Goal: Task Accomplishment & Management: Complete application form

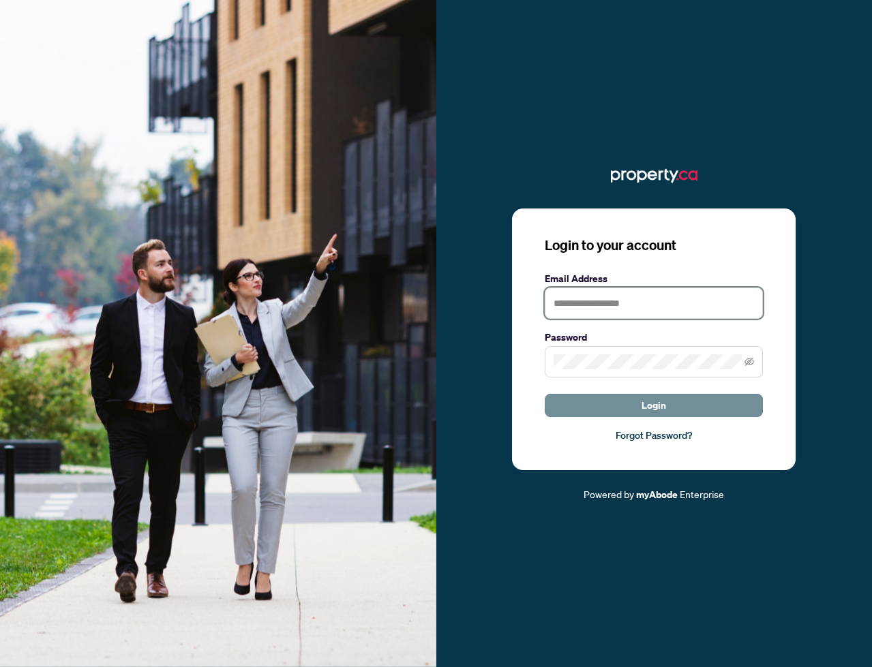
type input "**********"
click at [605, 402] on button "Login" at bounding box center [654, 405] width 218 height 23
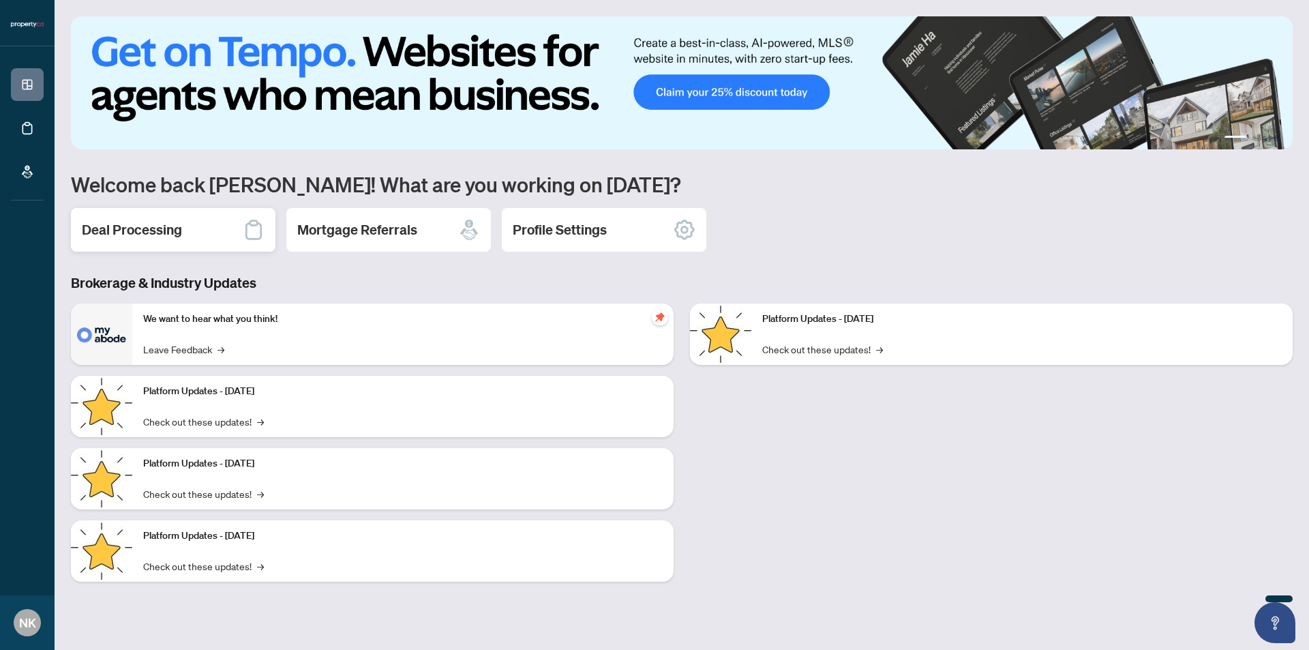
click at [140, 229] on h2 "Deal Processing" at bounding box center [132, 229] width 100 height 19
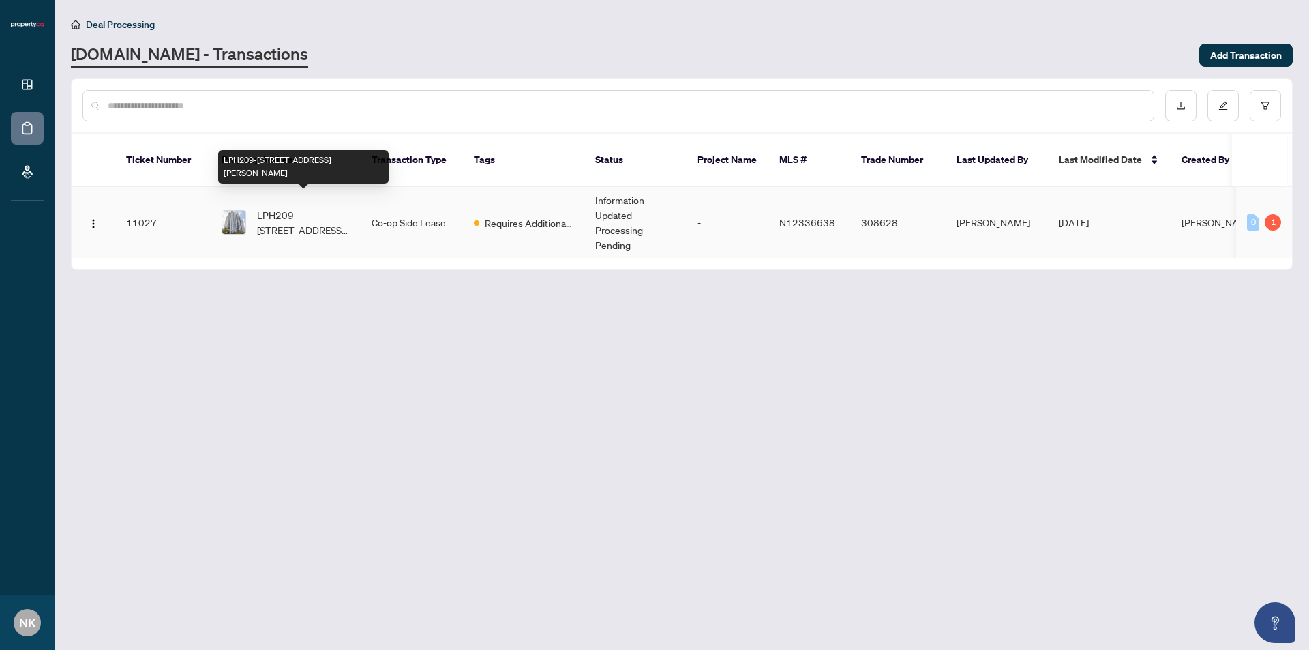
click at [302, 207] on span "LPH209-[STREET_ADDRESS][PERSON_NAME]" at bounding box center [303, 222] width 93 height 30
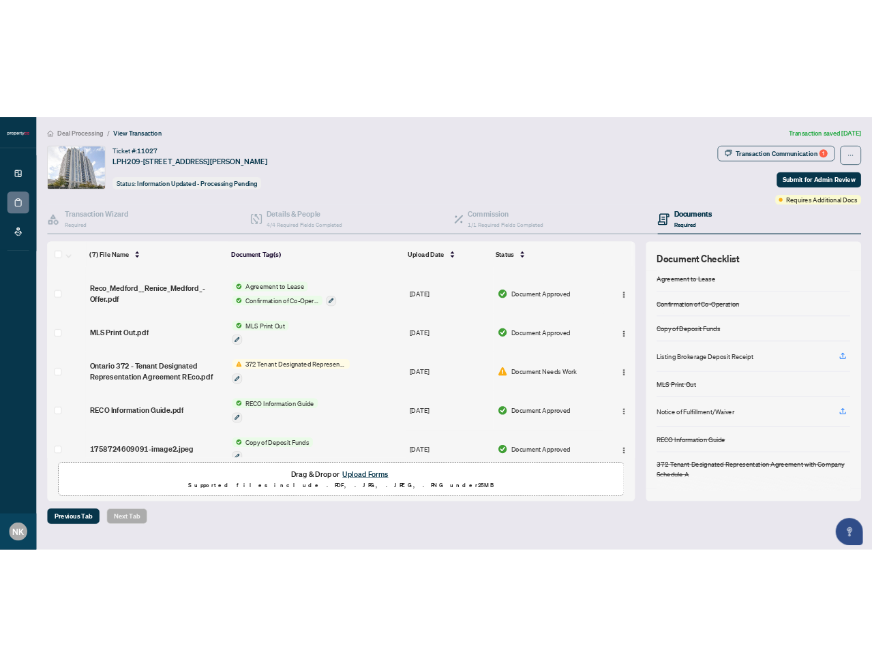
scroll to position [107, 0]
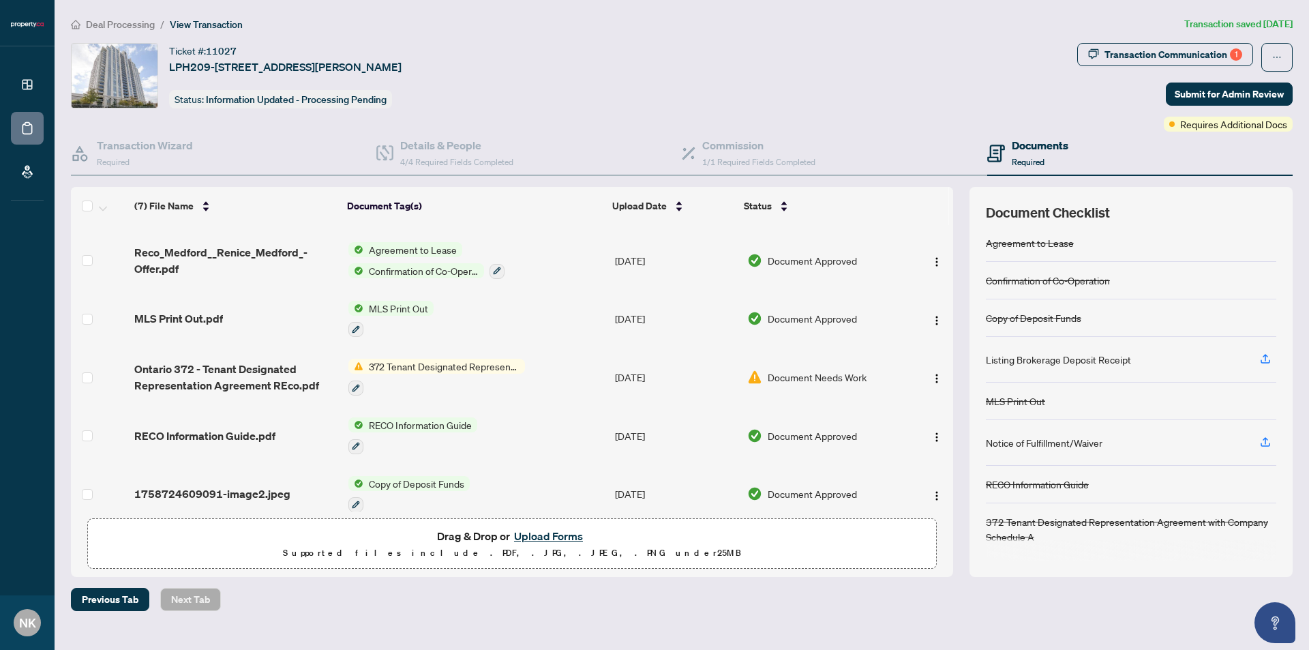
click at [540, 533] on button "Upload Forms" at bounding box center [548, 536] width 77 height 18
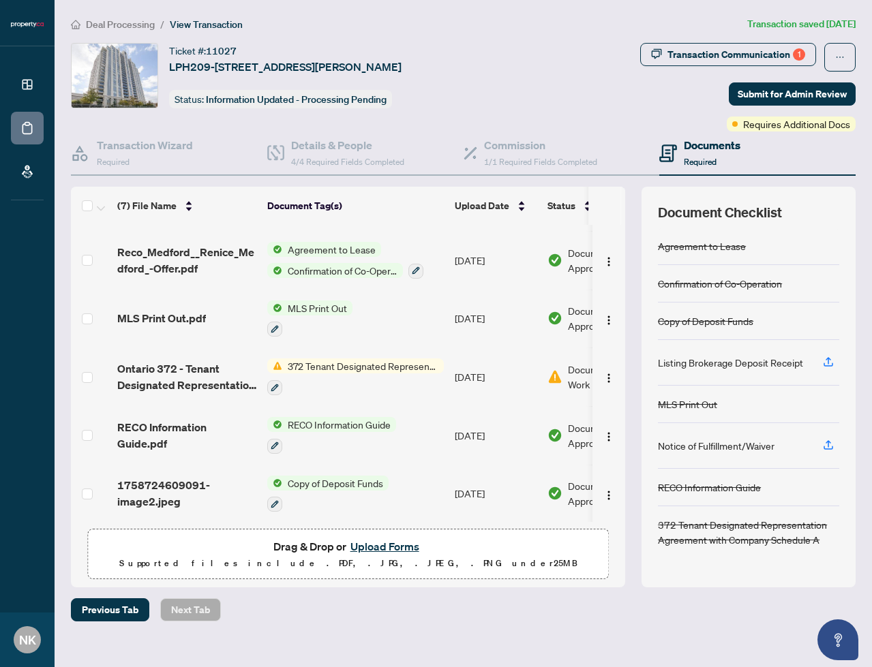
click at [349, 477] on span "Copy of Deposit Funds" at bounding box center [335, 483] width 106 height 15
click at [167, 482] on span "1758724609091-image2.jpeg" at bounding box center [186, 493] width 139 height 33
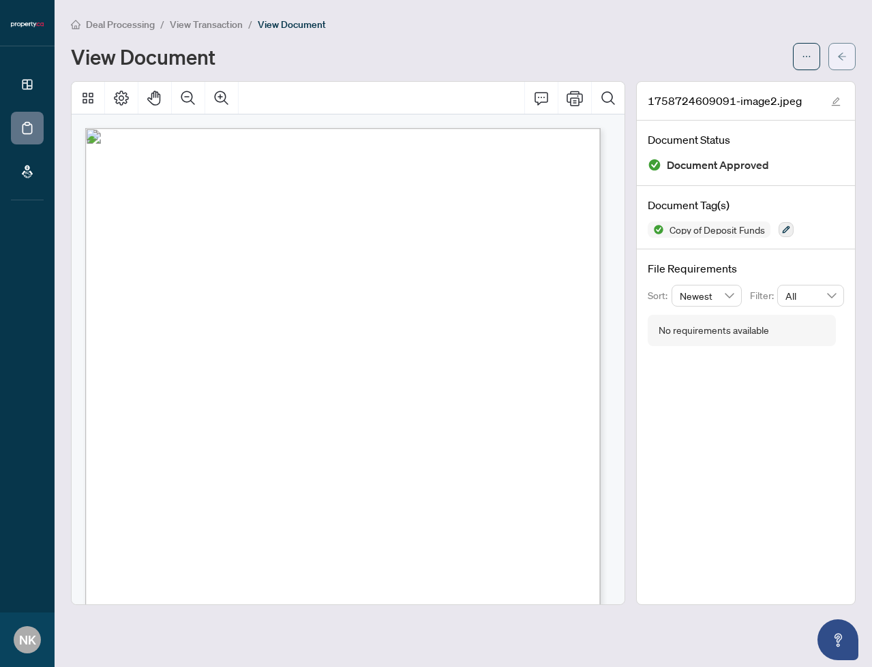
click at [847, 58] on button "button" at bounding box center [841, 56] width 27 height 27
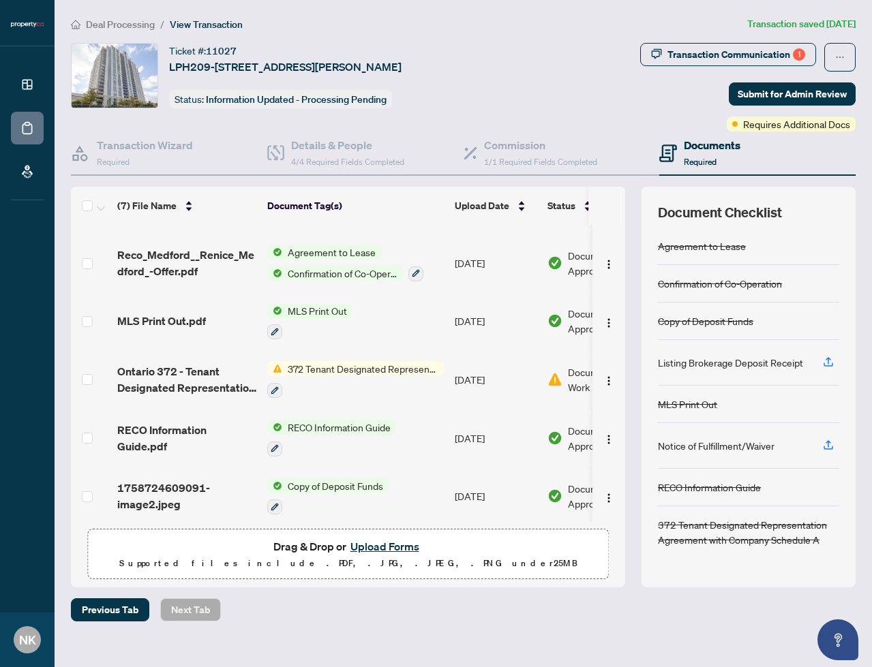
scroll to position [107, 0]
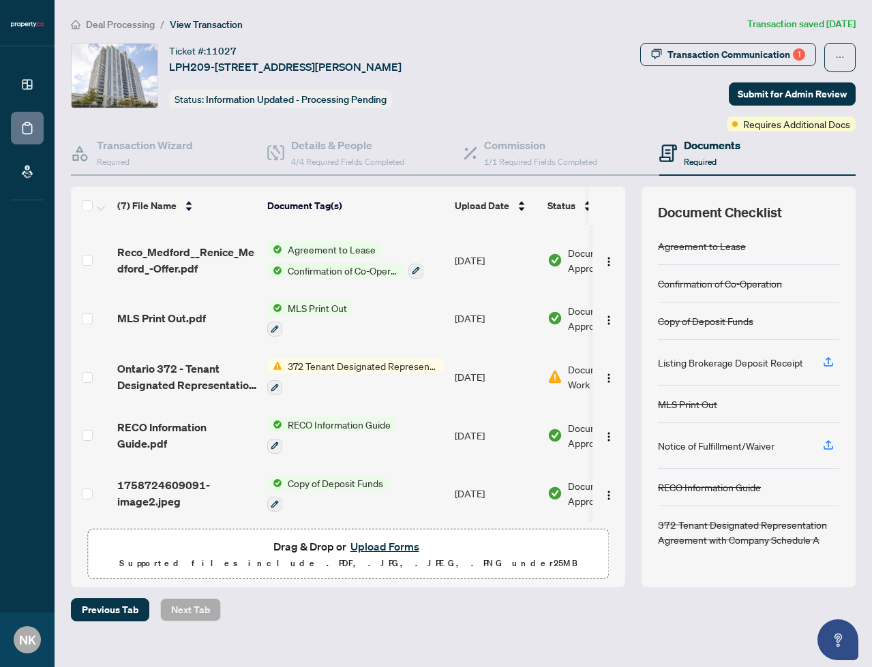
click at [390, 543] on button "Upload Forms" at bounding box center [384, 547] width 77 height 18
click at [366, 548] on button "Upload Forms" at bounding box center [384, 547] width 77 height 18
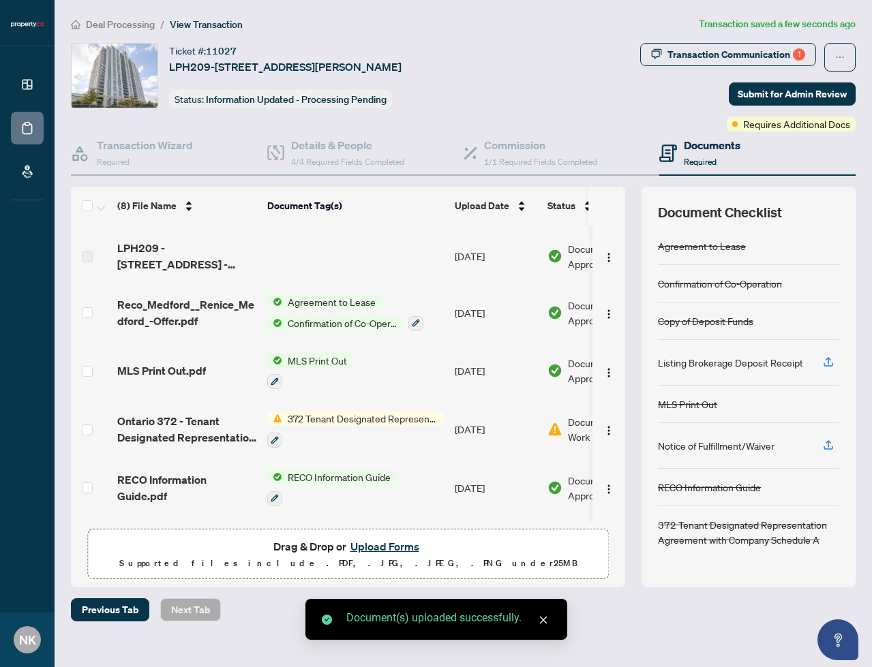
scroll to position [0, 0]
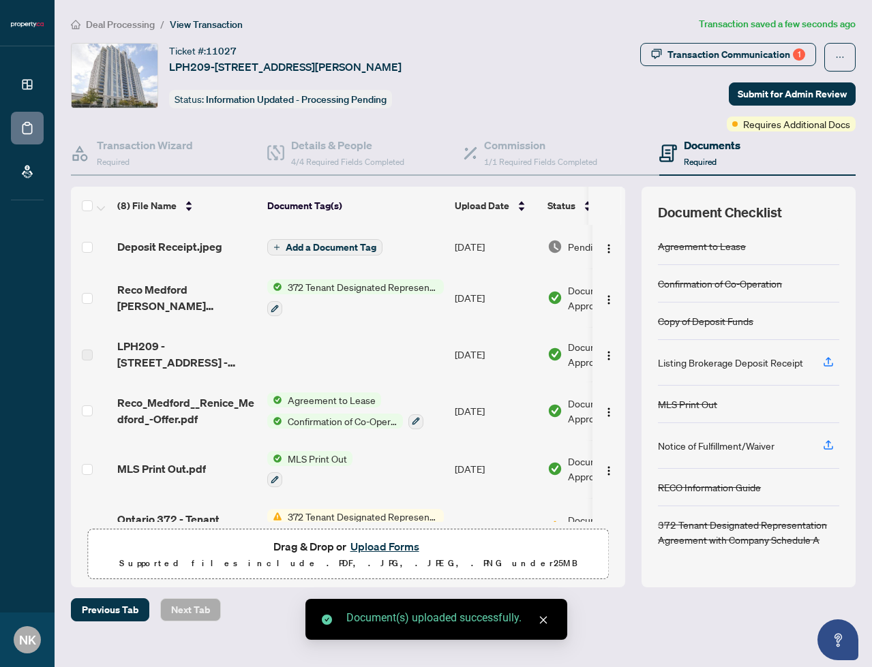
click at [312, 247] on span "Add a Document Tag" at bounding box center [331, 248] width 91 height 10
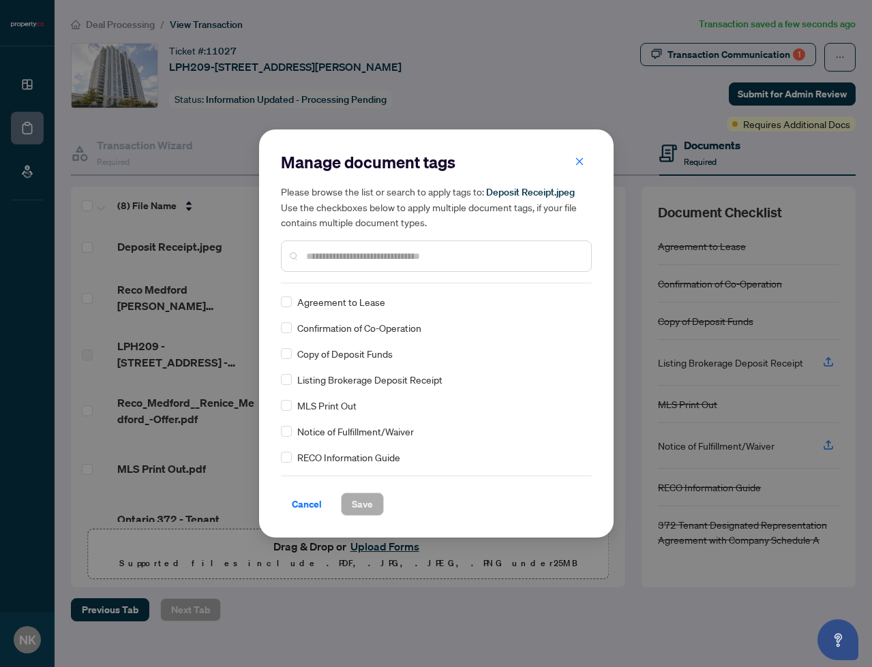
click at [373, 256] on input "text" at bounding box center [443, 256] width 274 height 15
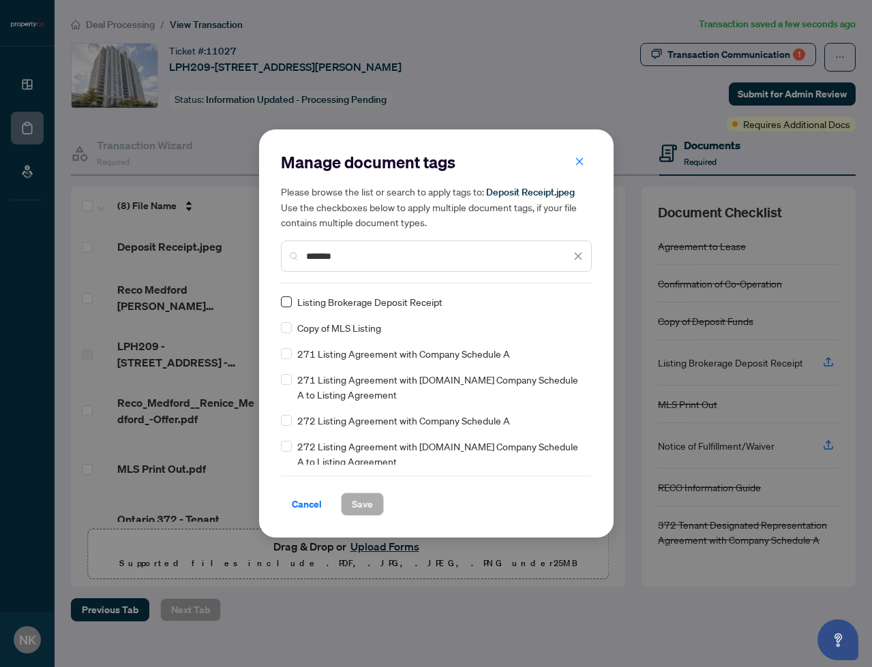
type input "*******"
click at [367, 513] on span "Save" at bounding box center [362, 505] width 21 height 22
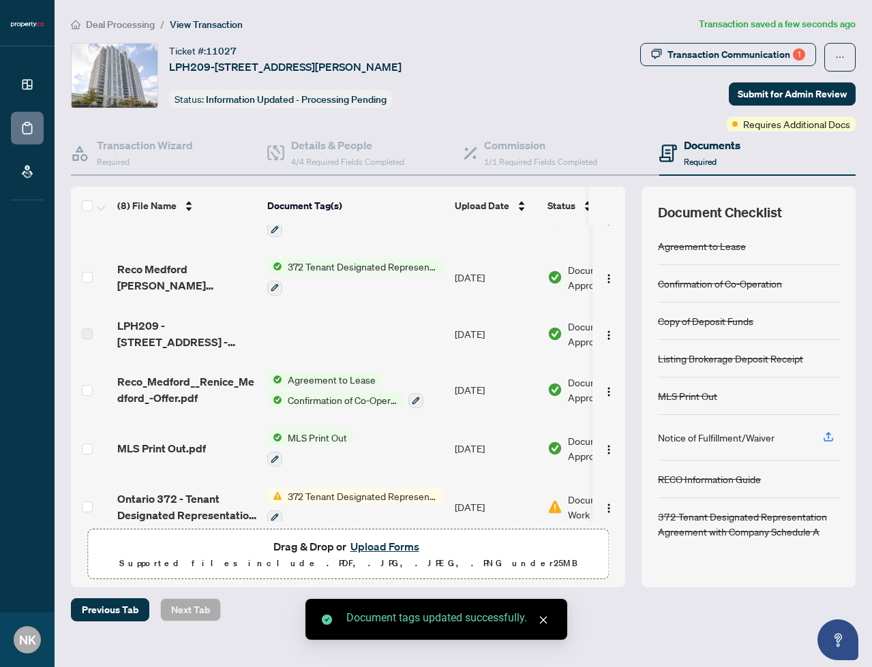
scroll to position [164, 0]
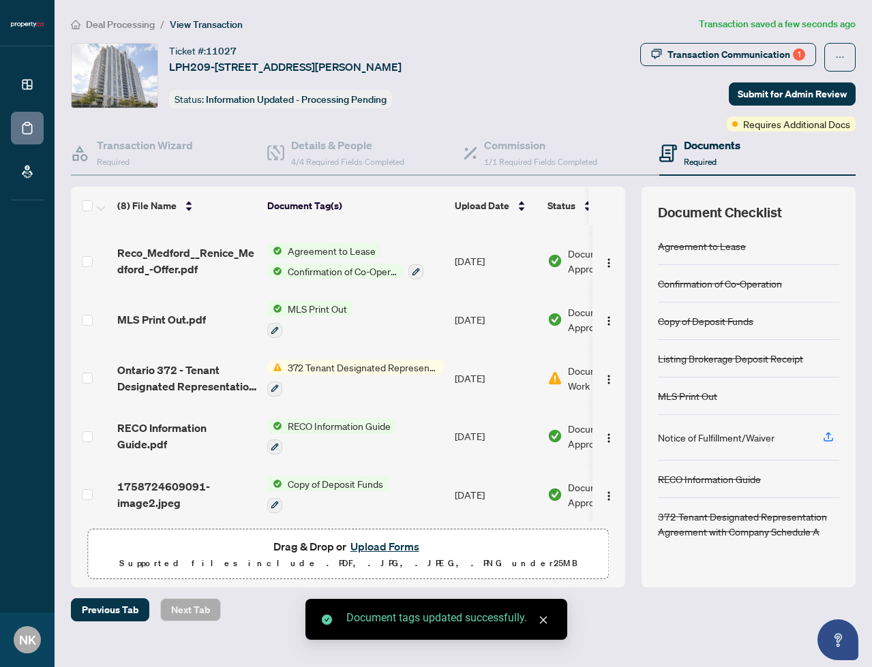
click at [547, 622] on icon "close" at bounding box center [544, 621] width 10 height 10
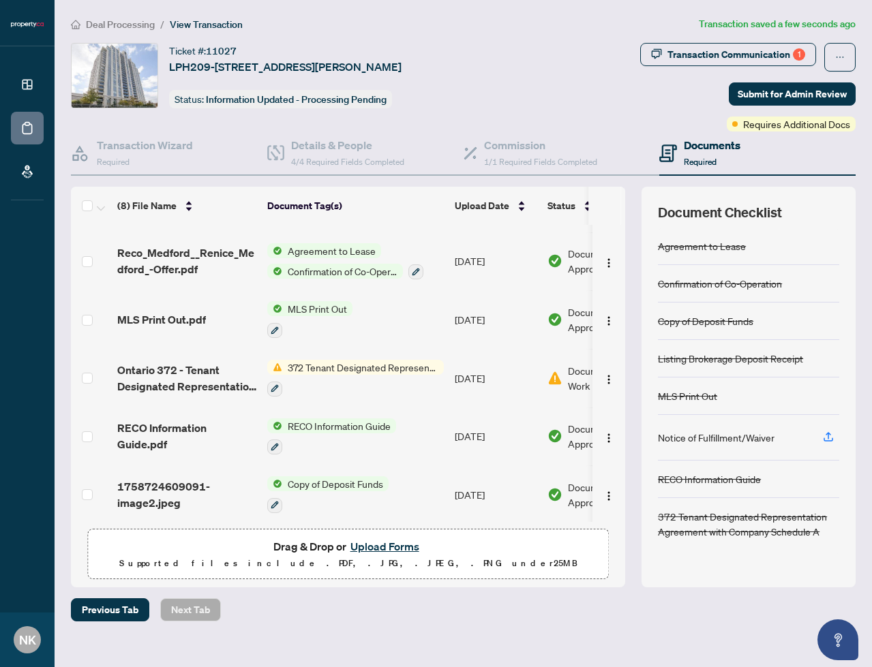
click at [299, 363] on span "372 Tenant Designated Representation Agreement with Company Schedule A" at bounding box center [363, 367] width 162 height 15
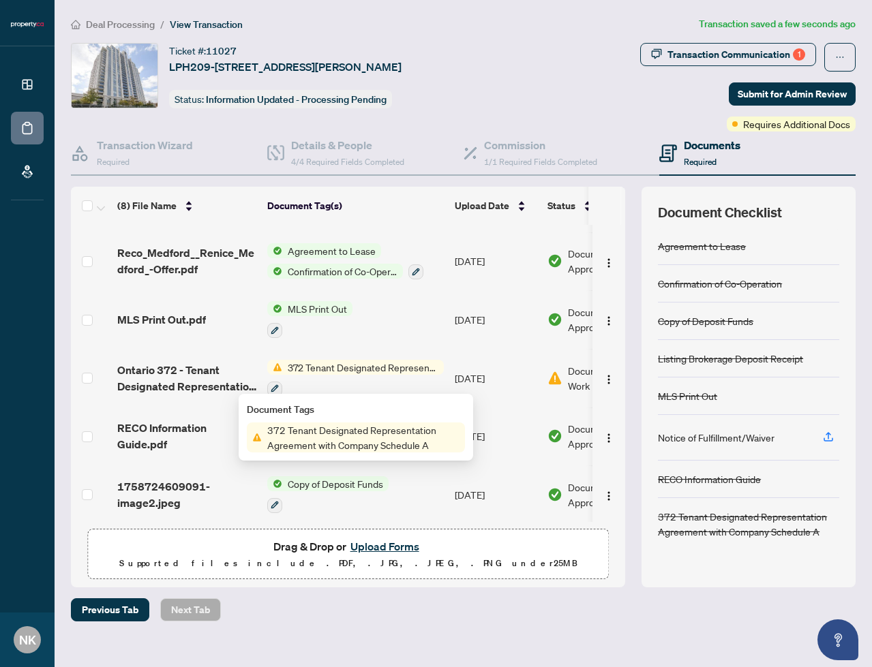
click at [195, 376] on span "Ontario 372 - Tenant Designated Representation Agreement REco.pdf" at bounding box center [186, 378] width 139 height 33
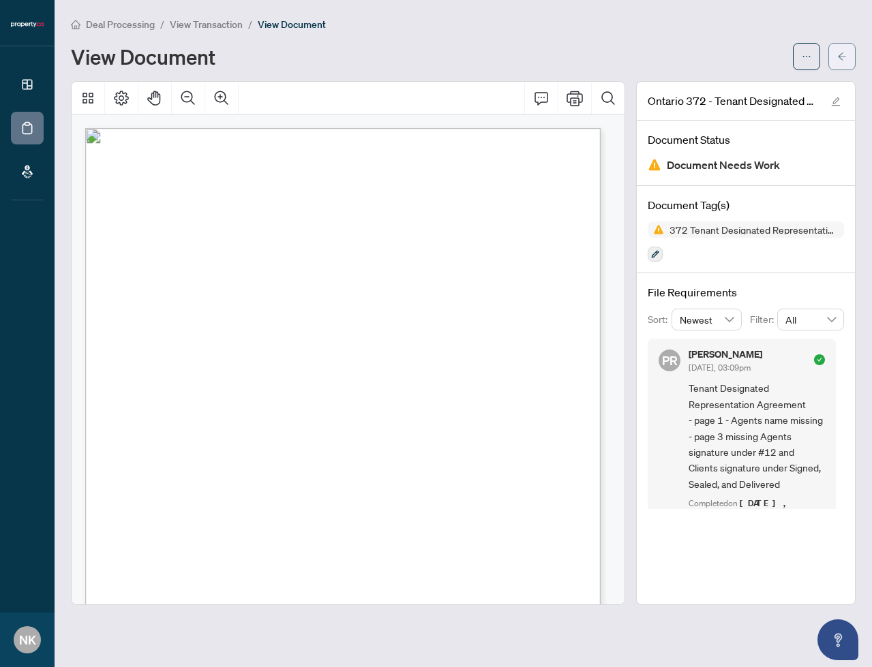
click at [836, 59] on button "button" at bounding box center [841, 56] width 27 height 27
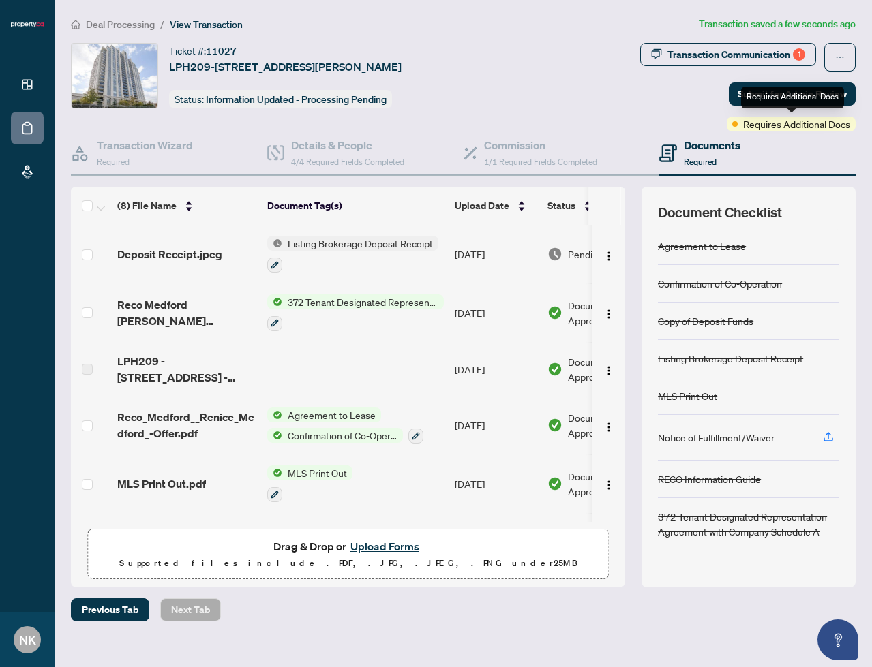
click at [802, 100] on div "Requires Additional Docs" at bounding box center [792, 98] width 103 height 22
click at [819, 92] on span "Submit for Admin Review" at bounding box center [792, 94] width 109 height 22
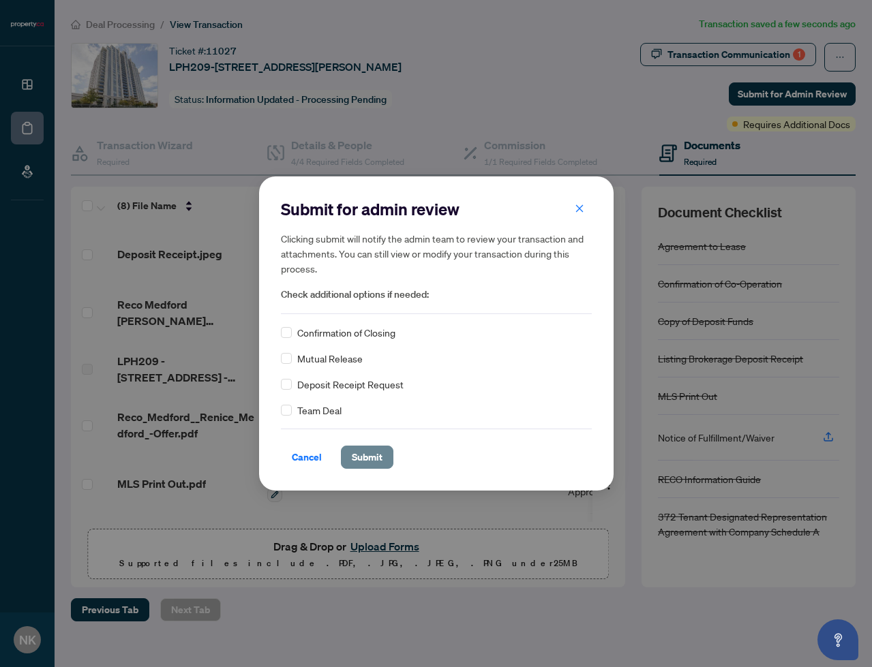
click at [379, 463] on span "Submit" at bounding box center [367, 458] width 31 height 22
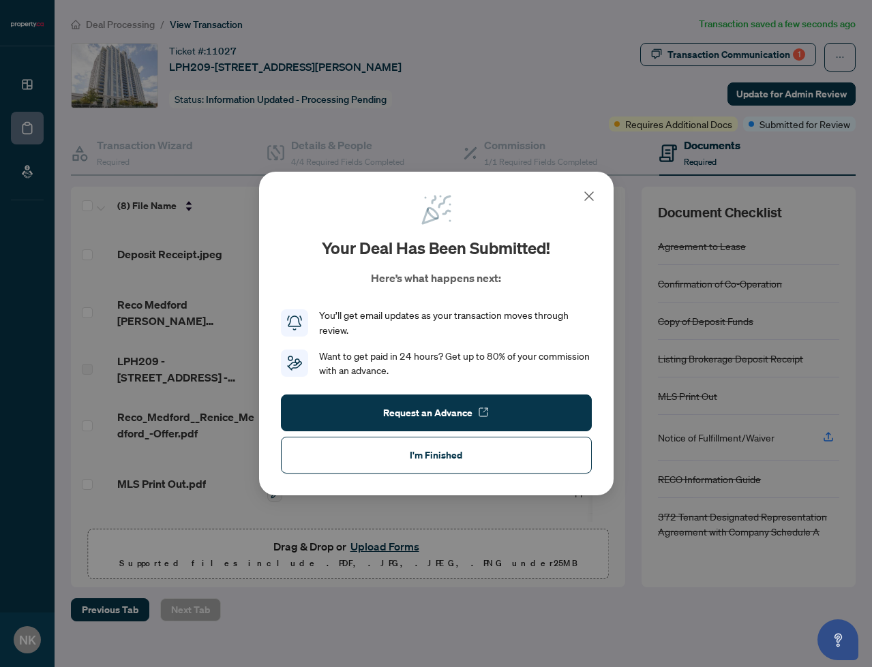
click at [593, 200] on icon at bounding box center [589, 196] width 8 height 8
